Goal: Task Accomplishment & Management: Complete application form

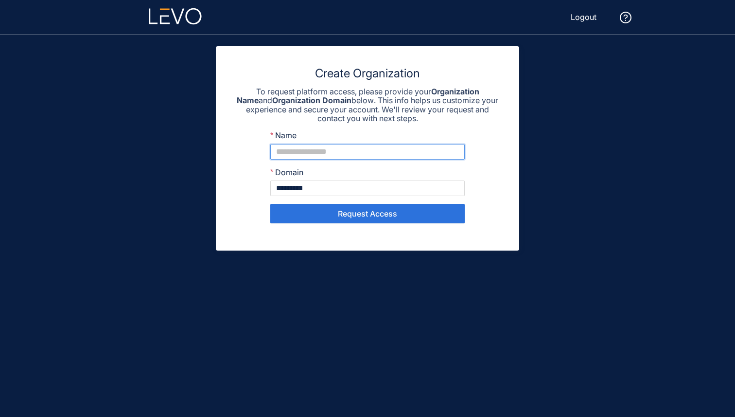
click at [320, 146] on input "Name" at bounding box center [367, 152] width 195 height 16
type input "*******"
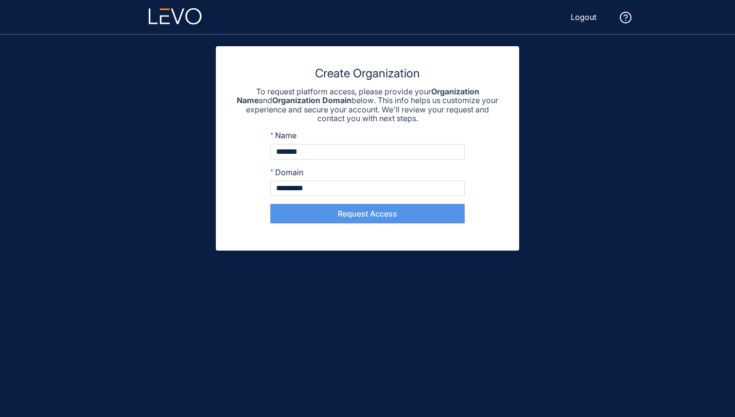
click at [346, 211] on span "Request Access" at bounding box center [367, 213] width 59 height 9
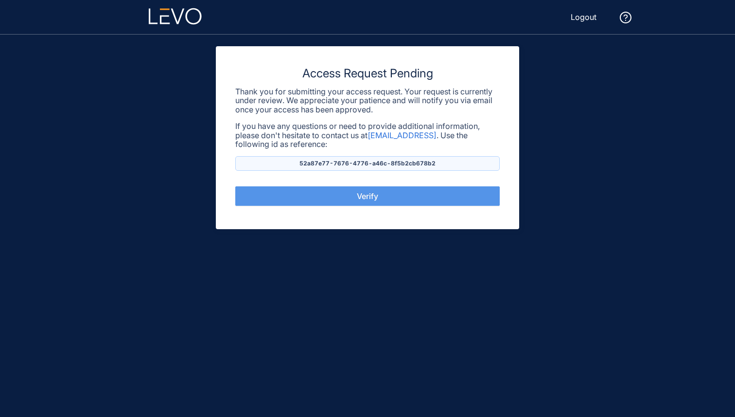
click at [351, 201] on button "Verify" at bounding box center [367, 195] width 265 height 19
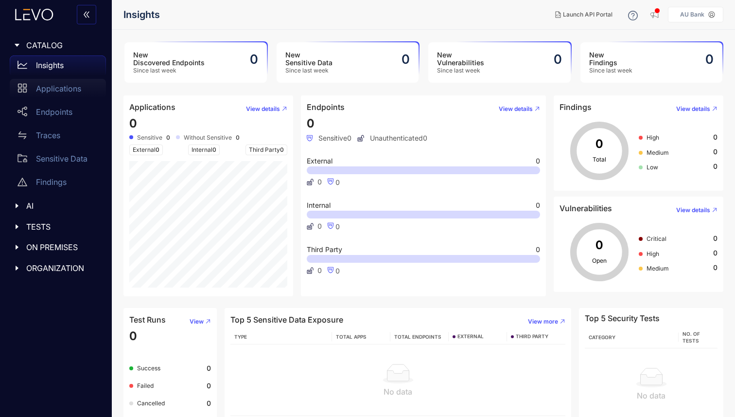
click at [53, 92] on p "Applications" at bounding box center [58, 88] width 45 height 9
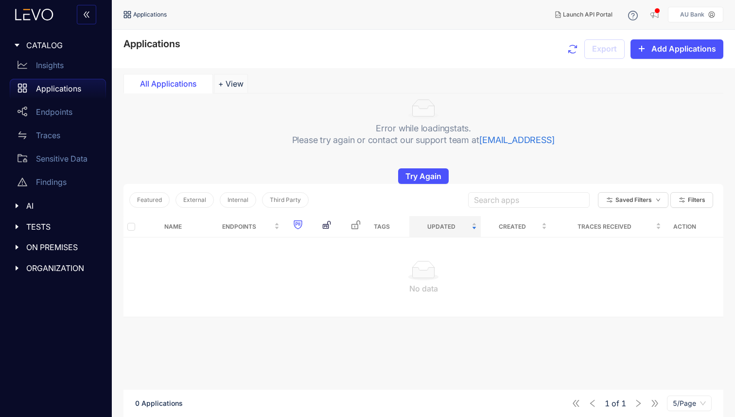
click at [427, 35] on div "Applications Export Add Applications" at bounding box center [423, 49] width 623 height 38
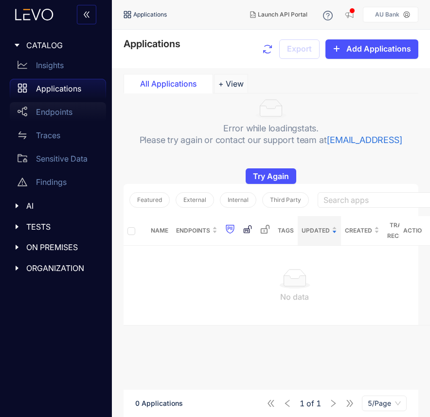
click at [56, 104] on div "Endpoints" at bounding box center [58, 111] width 96 height 19
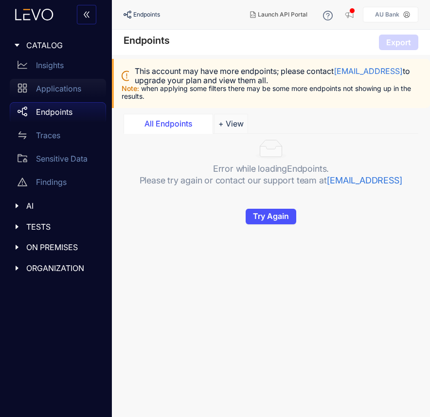
click at [69, 83] on div "Applications" at bounding box center [58, 88] width 96 height 19
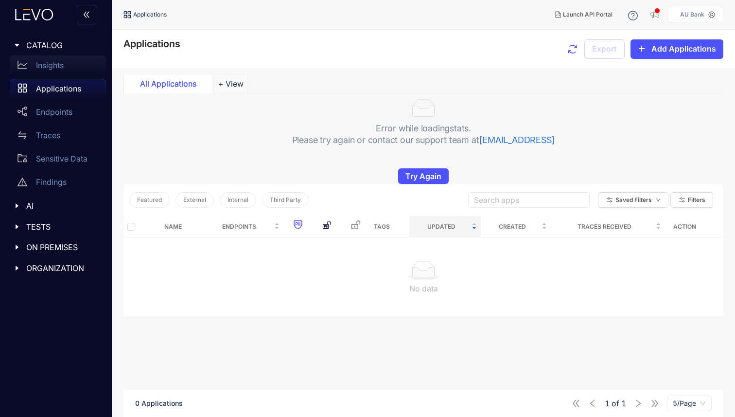
click at [67, 62] on div "Insights" at bounding box center [58, 64] width 96 height 19
